Goal: Task Accomplishment & Management: Manage account settings

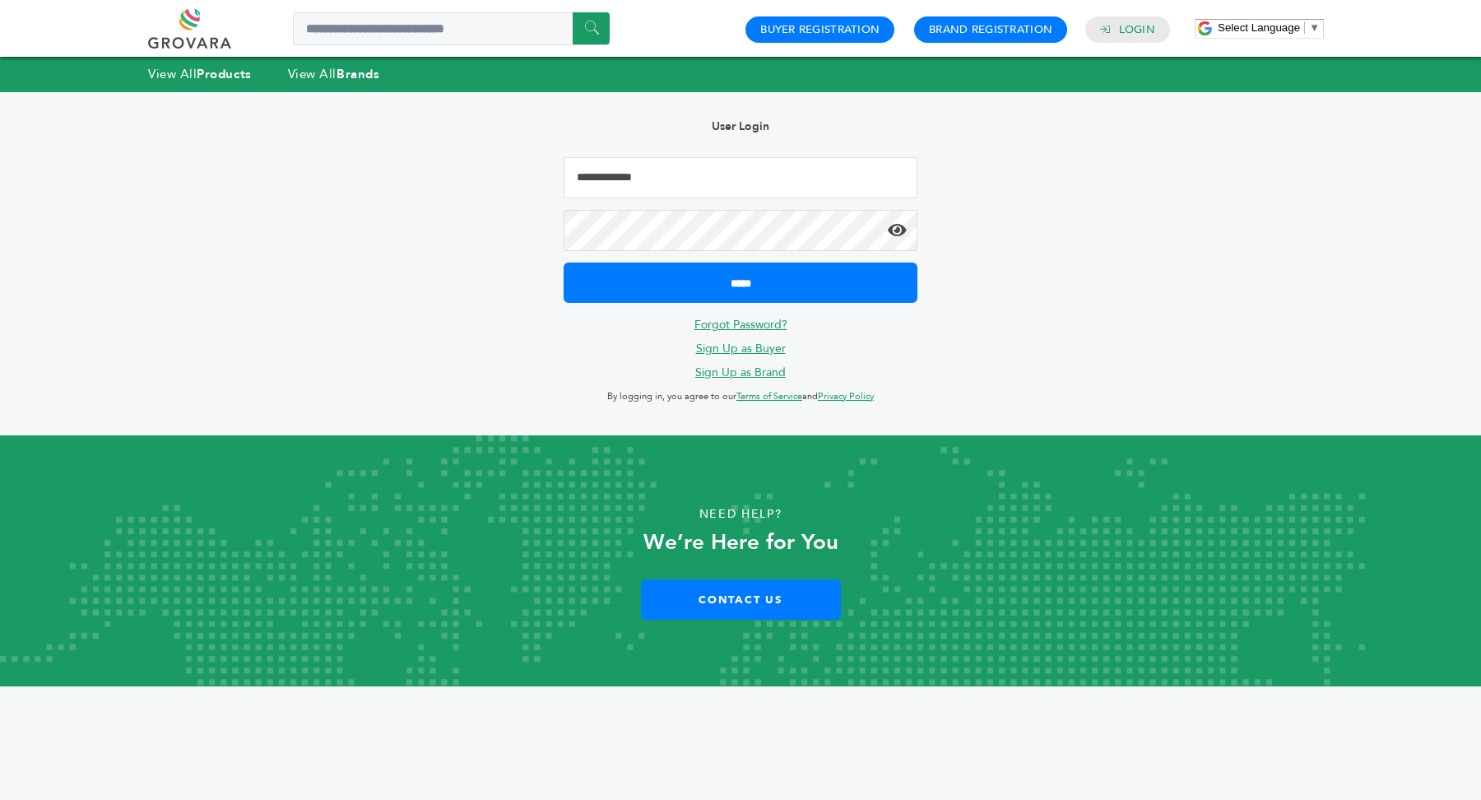
click at [690, 194] on input "Email Address" at bounding box center [741, 177] width 354 height 41
type input "**********"
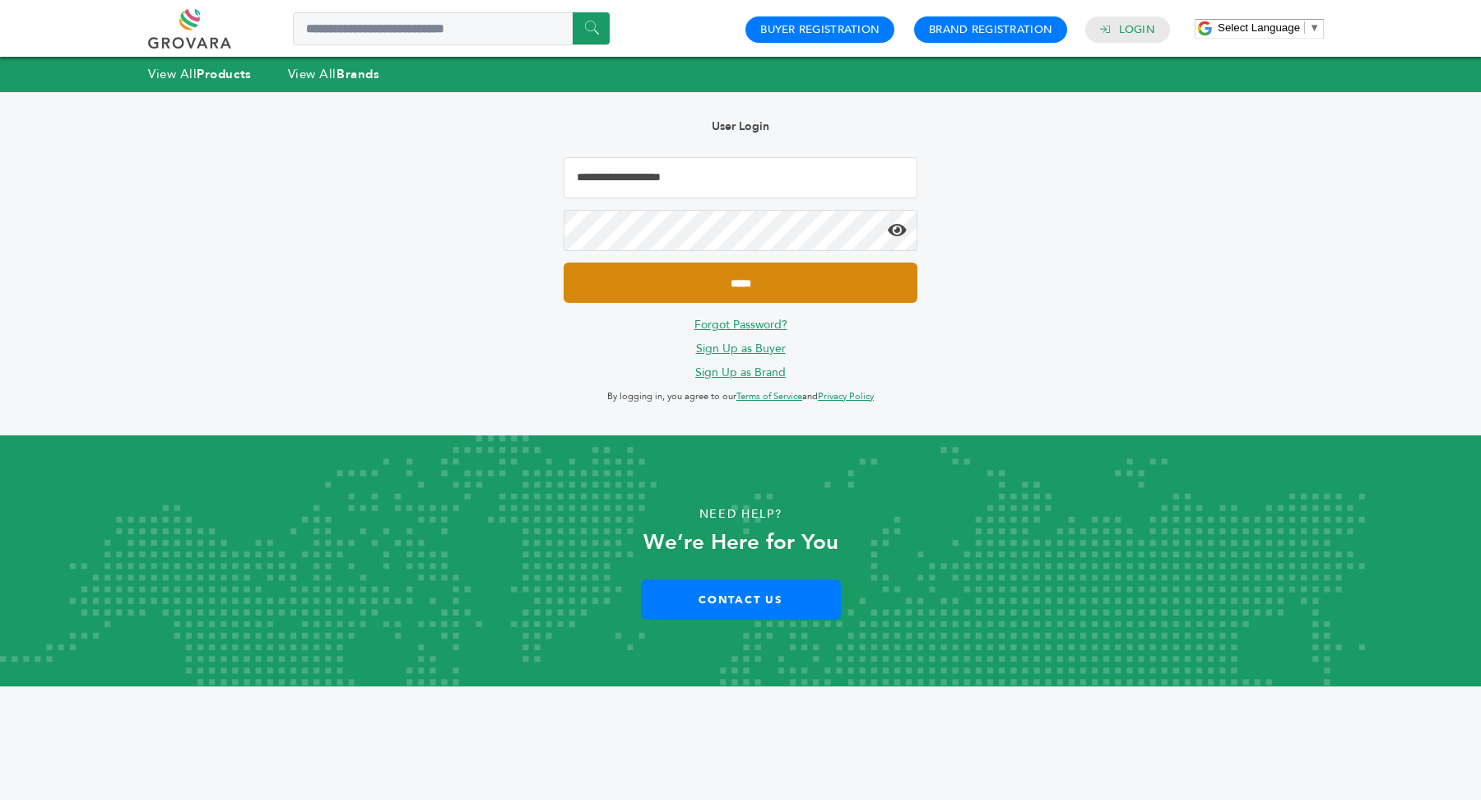
click at [739, 281] on input "*****" at bounding box center [741, 283] width 354 height 40
